Goal: Information Seeking & Learning: Learn about a topic

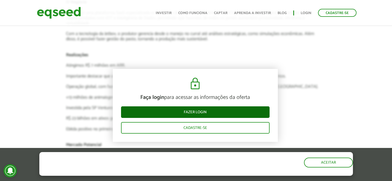
scroll to position [833, 1]
